Goal: Task Accomplishment & Management: Use online tool/utility

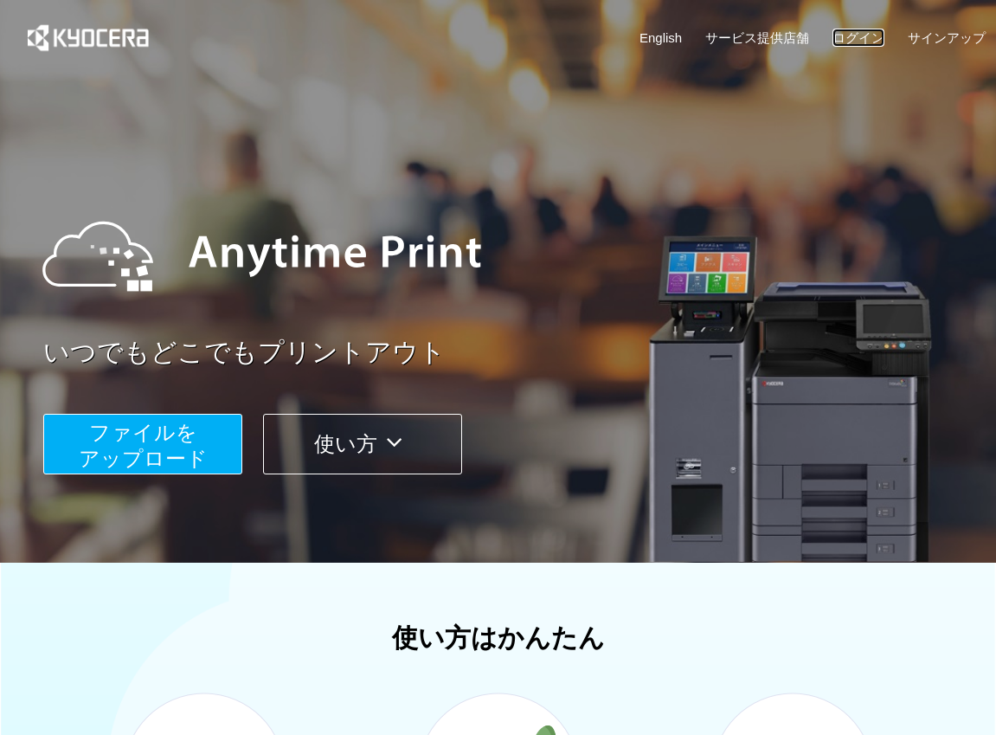
click at [868, 35] on link "ログイン" at bounding box center [858, 38] width 52 height 18
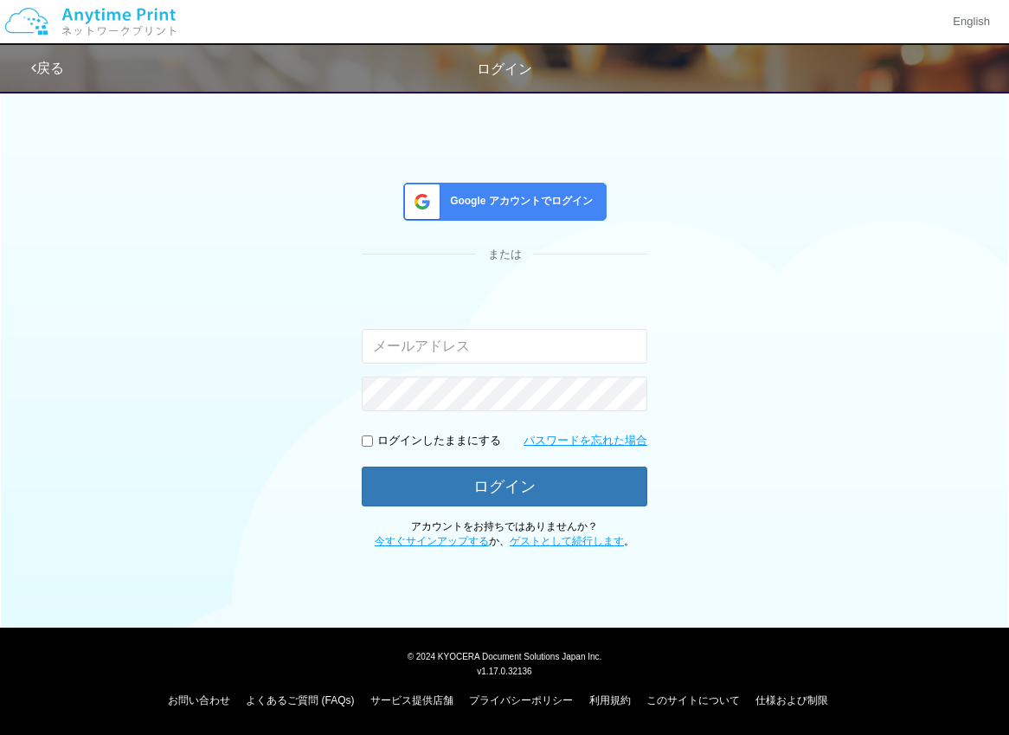
type input "[EMAIL_ADDRESS][DOMAIN_NAME]"
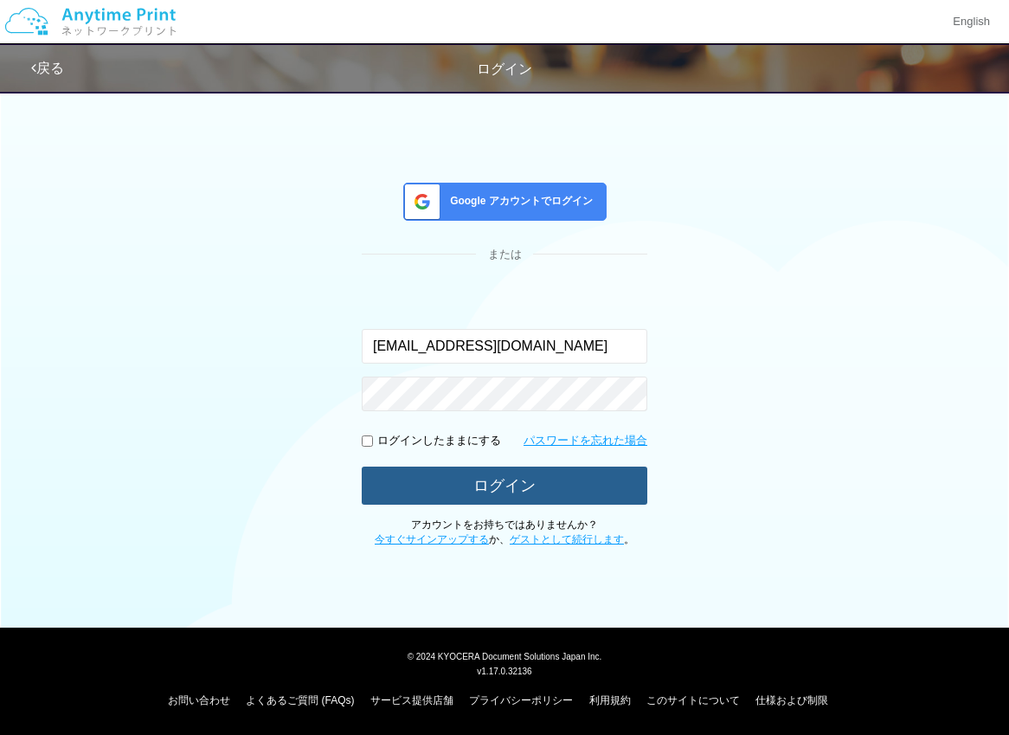
click at [491, 484] on button "ログイン" at bounding box center [505, 485] width 286 height 38
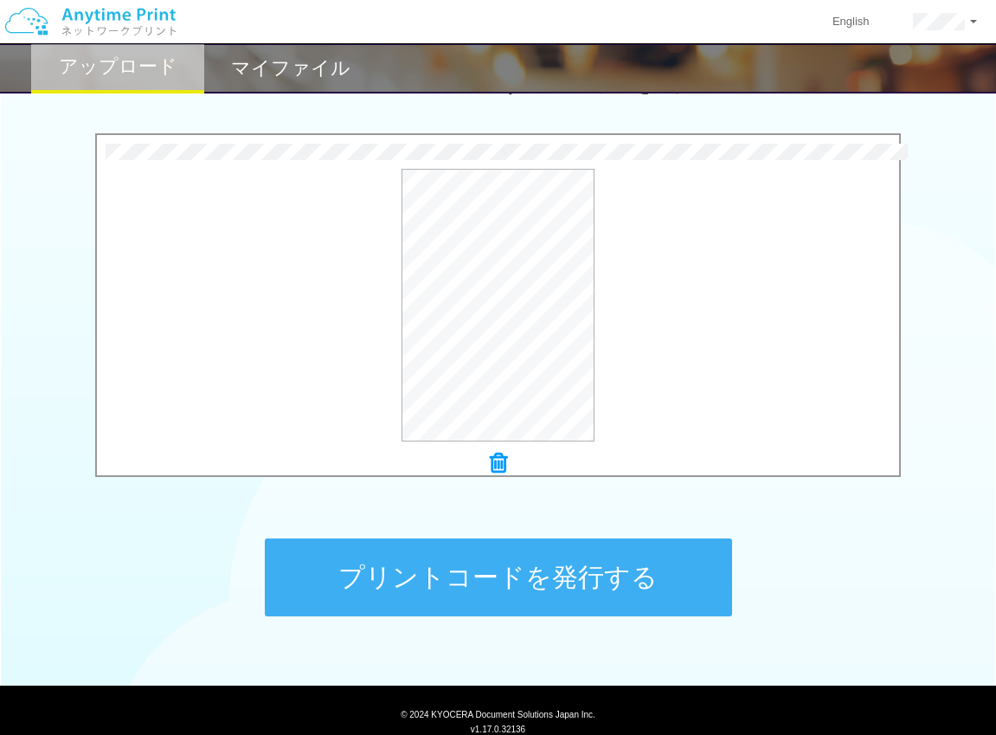
scroll to position [546, 0]
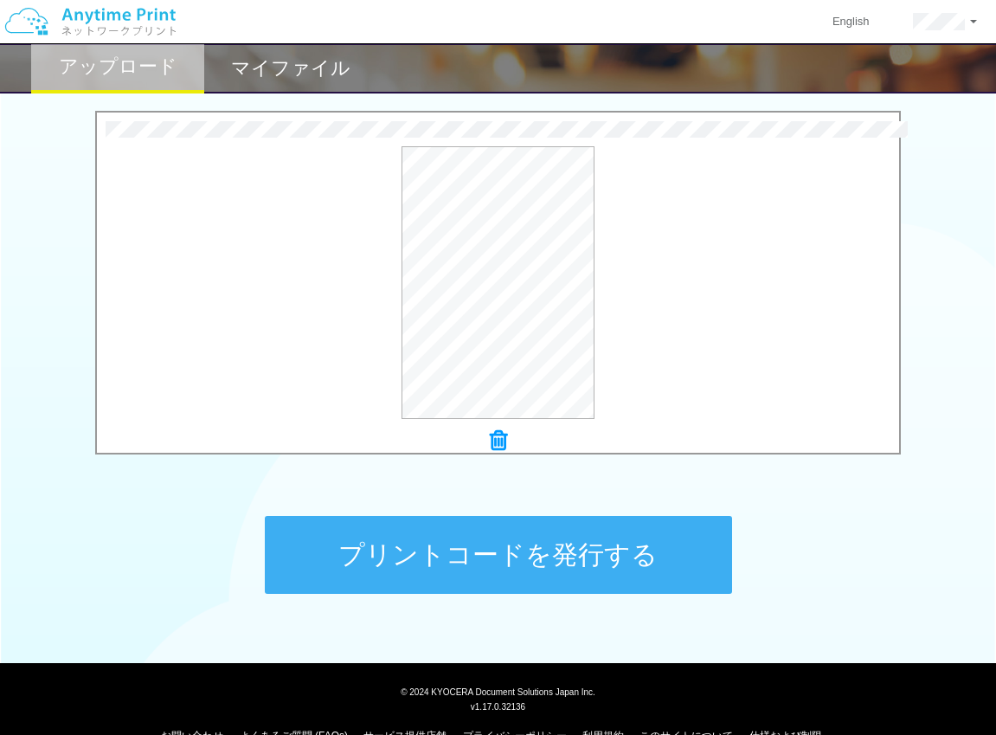
click at [560, 566] on button "プリントコードを発行する" at bounding box center [498, 555] width 467 height 78
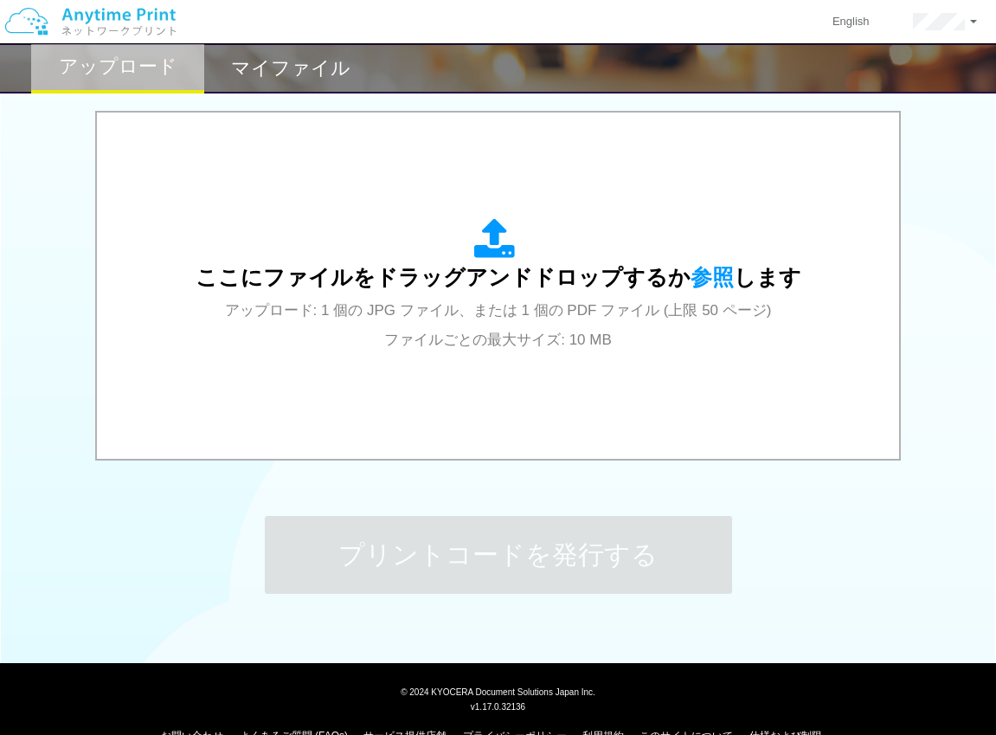
scroll to position [0, 0]
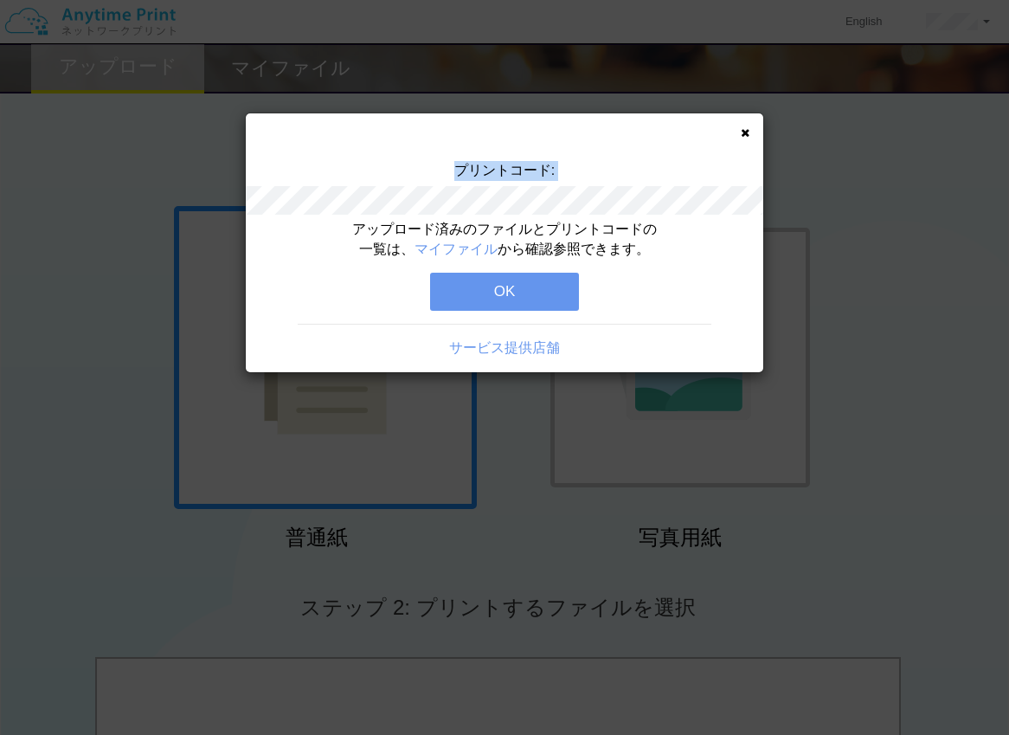
click at [453, 169] on div "プリントコード:" at bounding box center [504, 190] width 517 height 59
drag, startPoint x: 750, startPoint y: 132, endPoint x: 836, endPoint y: 266, distance: 159.1
click at [861, 300] on div "プリントコード: アップロード済みのファイルとプリントコードの一覧は、 マイファイル から確認参照できます。 OK サービス提供店舗" at bounding box center [504, 367] width 1009 height 735
click at [744, 133] on icon at bounding box center [745, 132] width 9 height 11
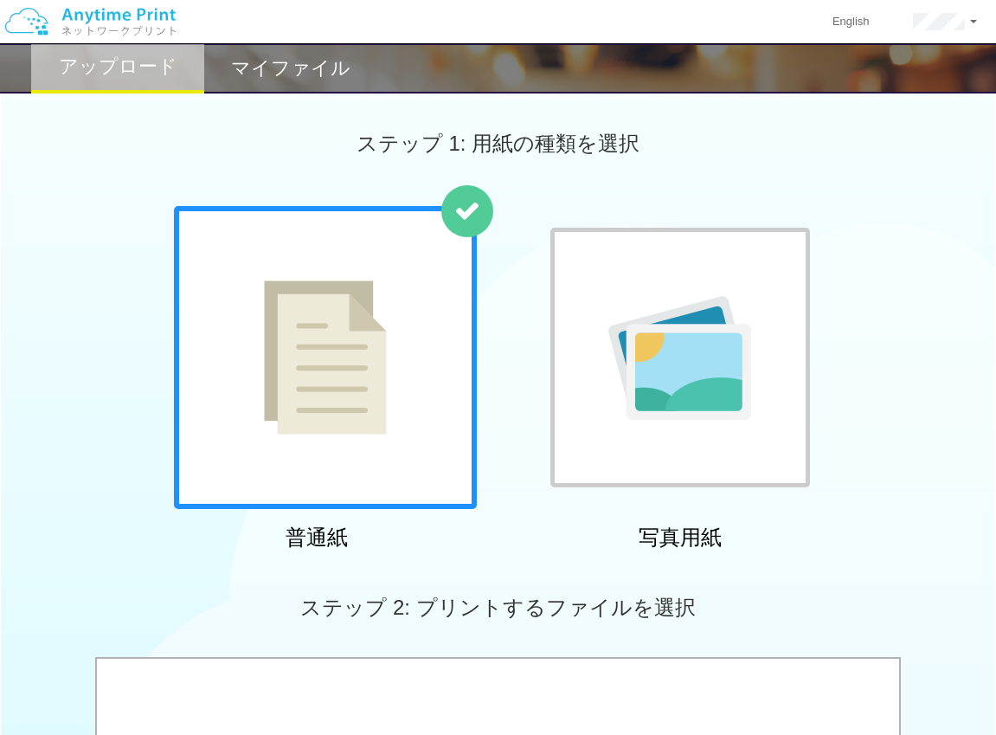
click at [295, 63] on h2 "マイファイル" at bounding box center [290, 68] width 119 height 21
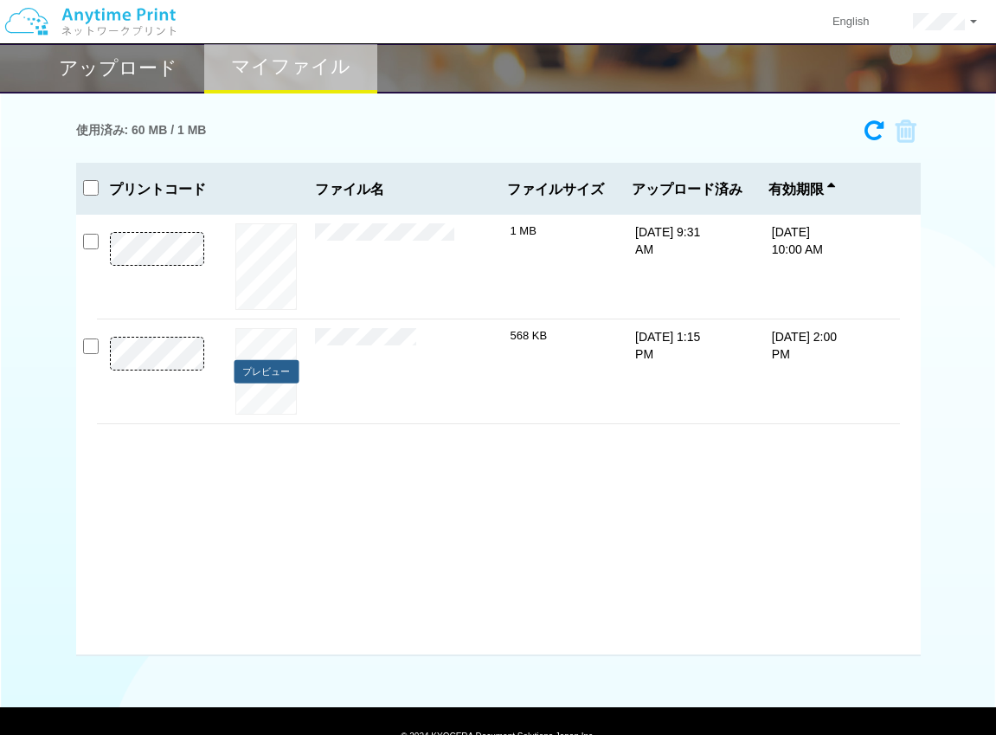
click at [274, 373] on button "プレビュー" at bounding box center [266, 371] width 65 height 23
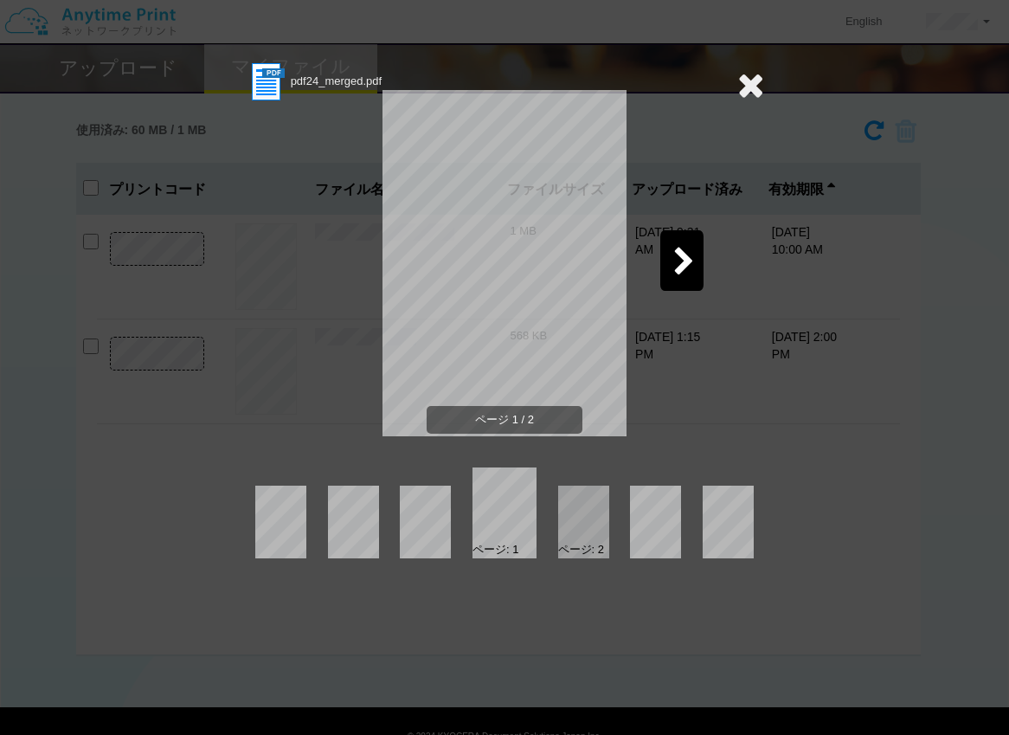
click at [752, 70] on icon at bounding box center [750, 84] width 27 height 35
